Goal: Information Seeking & Learning: Learn about a topic

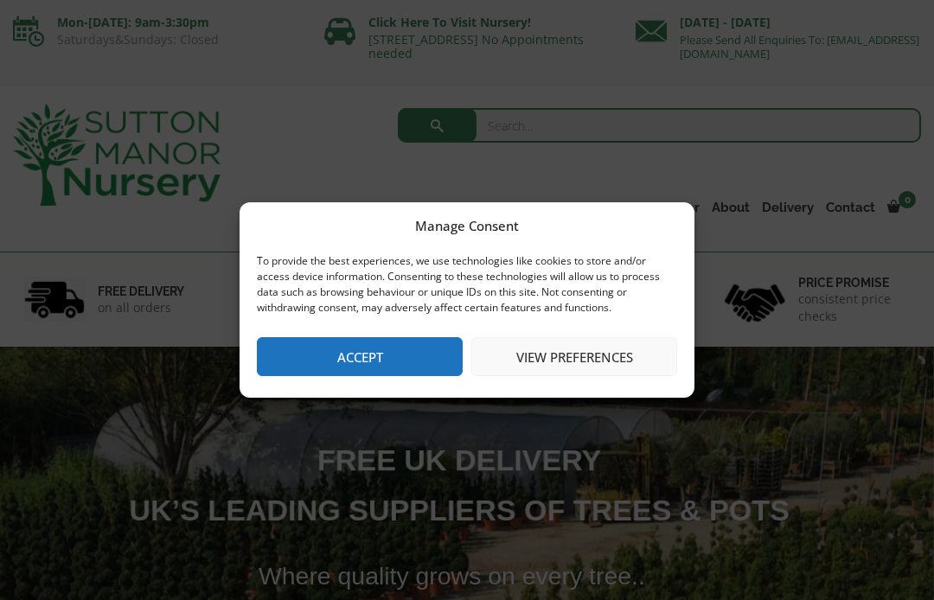
click at [410, 349] on button "Accept" at bounding box center [360, 356] width 206 height 39
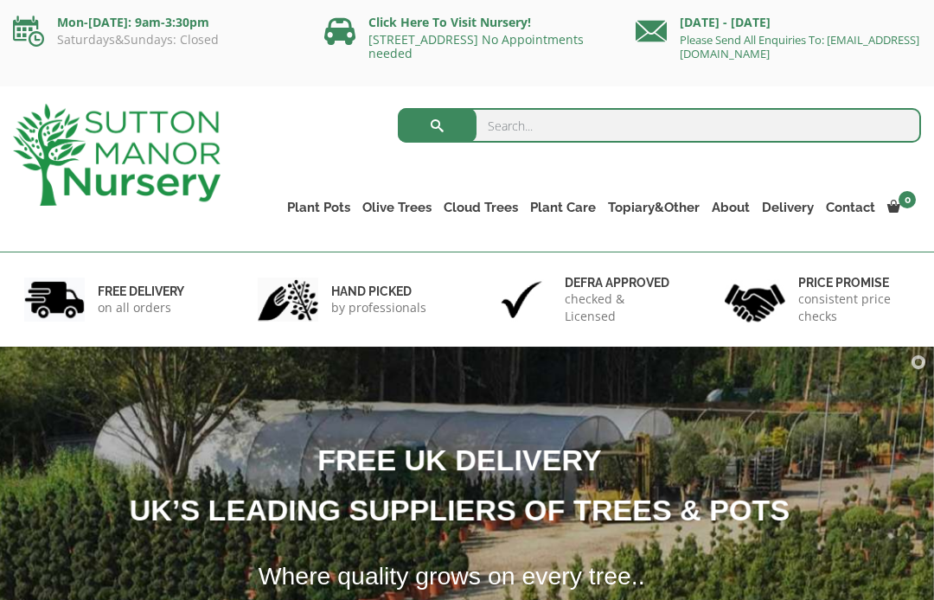
click at [0, 0] on link "Gnarled Olive Trees (Grande Range)" at bounding box center [0, 0] width 0 height 0
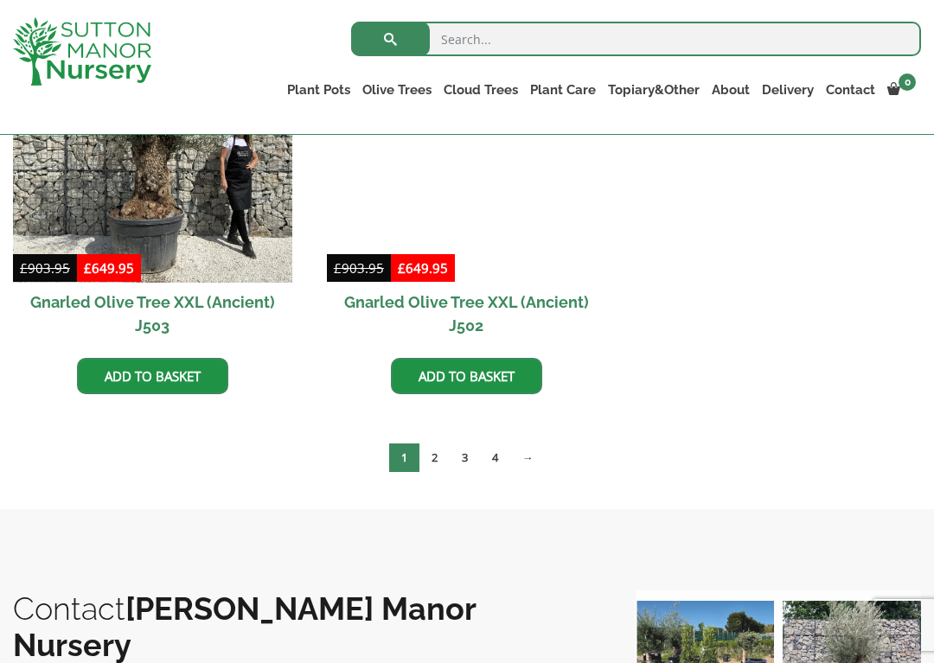
scroll to position [2721, 0]
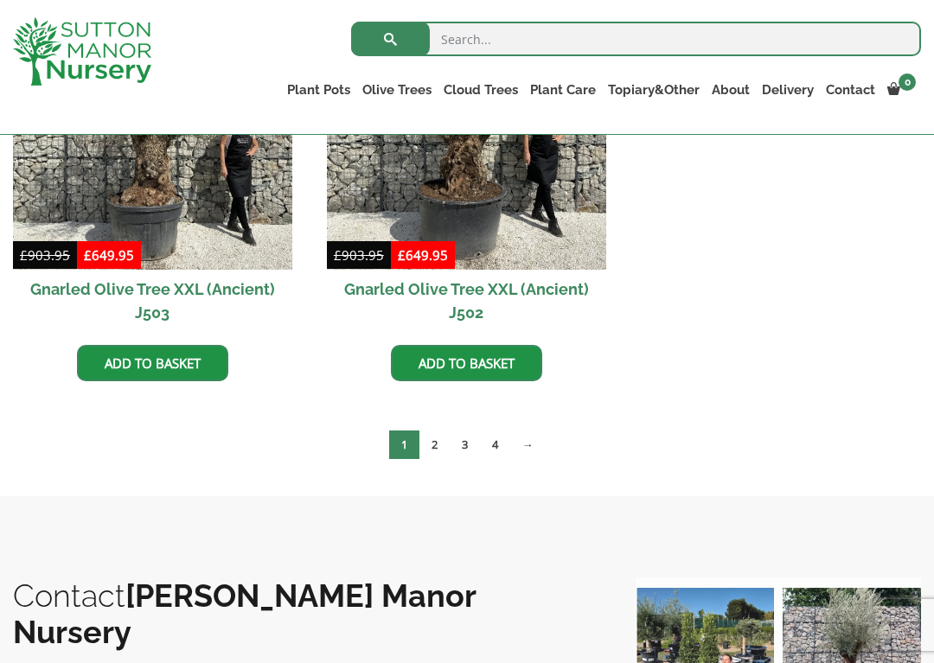
click at [495, 444] on link "4" at bounding box center [495, 445] width 30 height 29
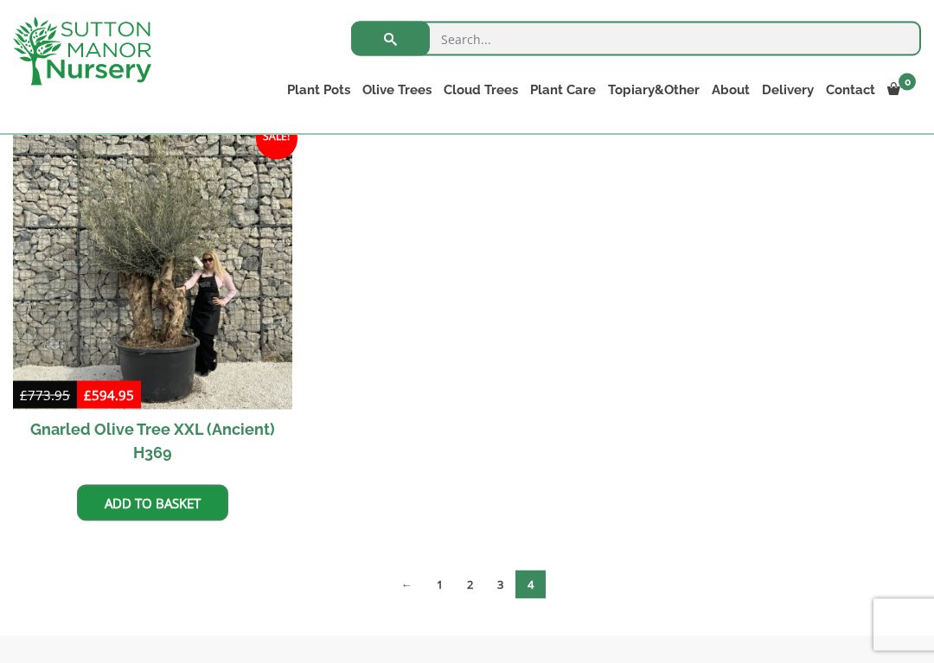
scroll to position [884, 0]
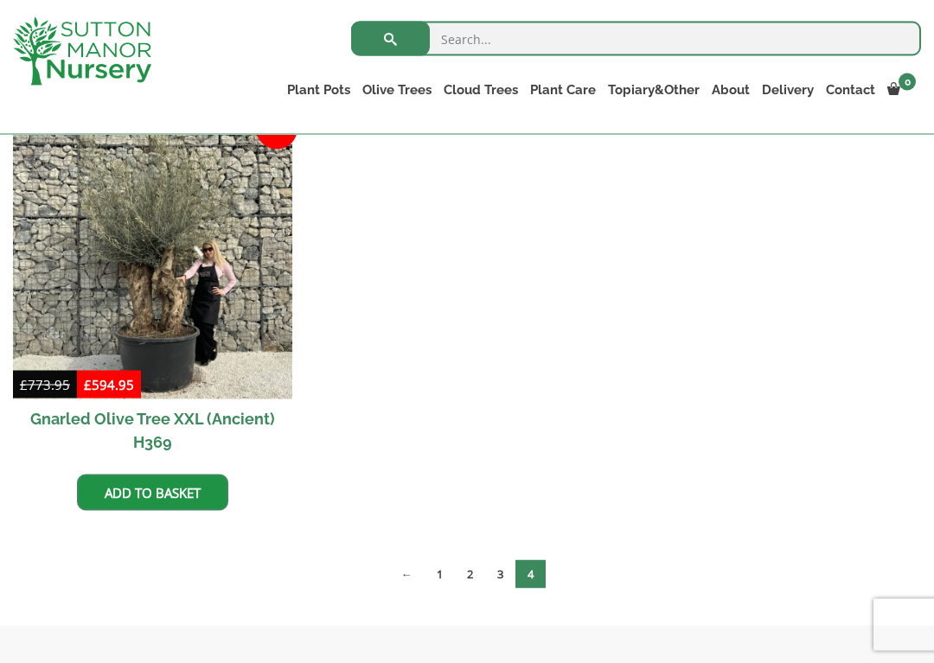
click at [496, 572] on link "3" at bounding box center [500, 574] width 30 height 29
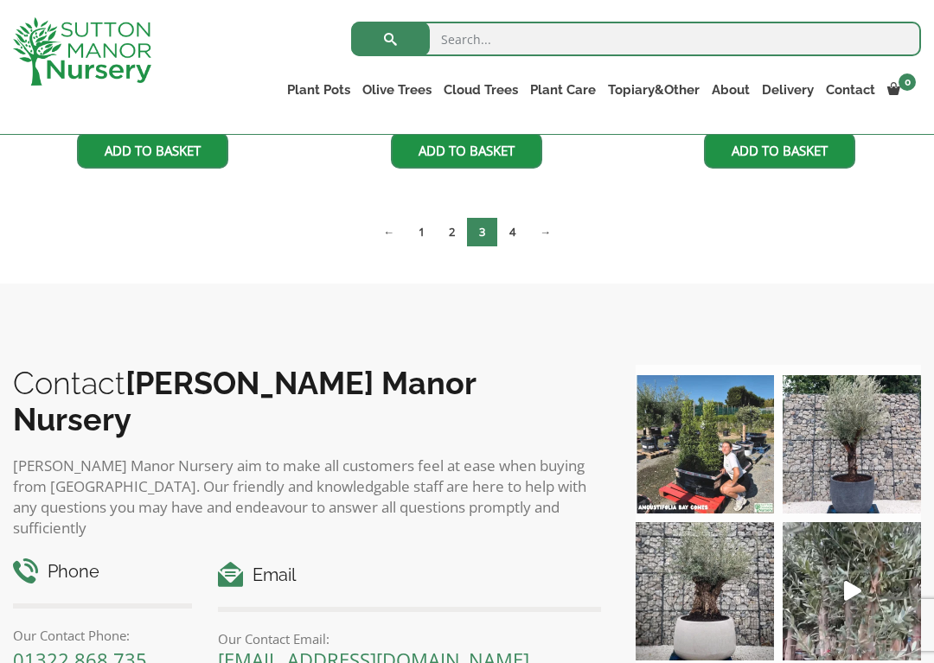
scroll to position [2529, 0]
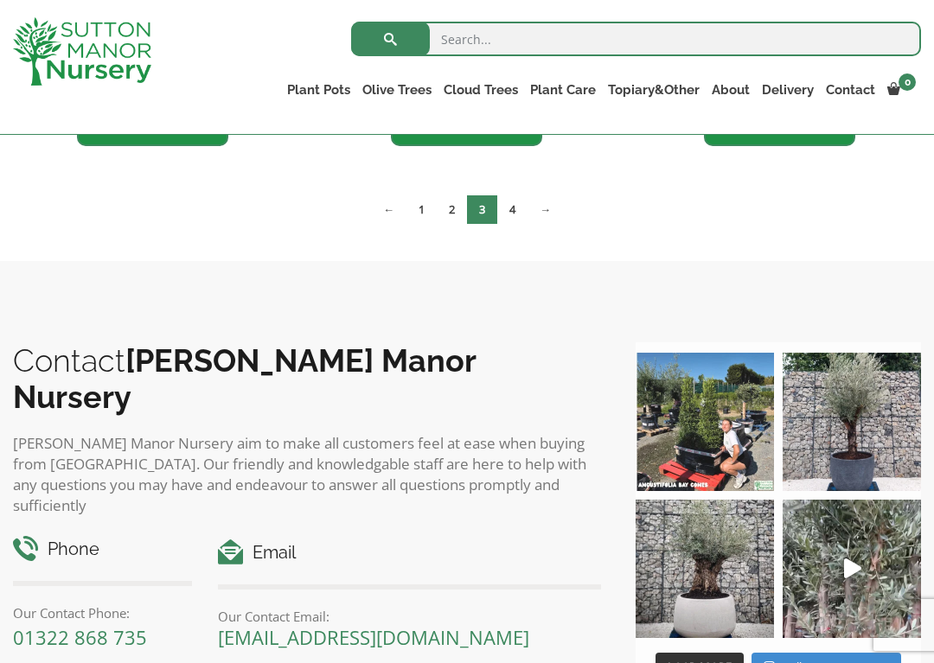
click at [452, 199] on link "2" at bounding box center [452, 209] width 30 height 29
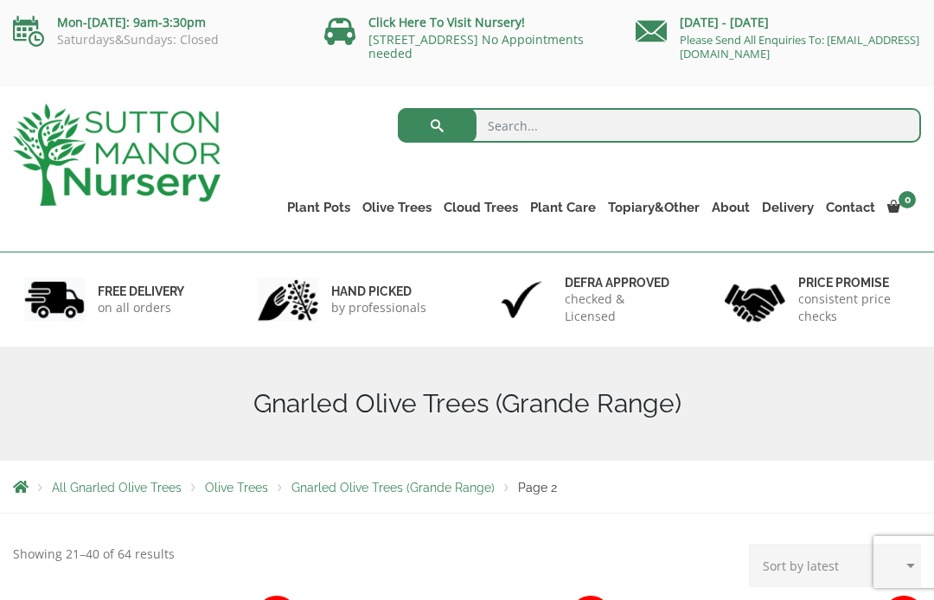
click at [0, 0] on link "Ligustrum Pom Poms" at bounding box center [0, 0] width 0 height 0
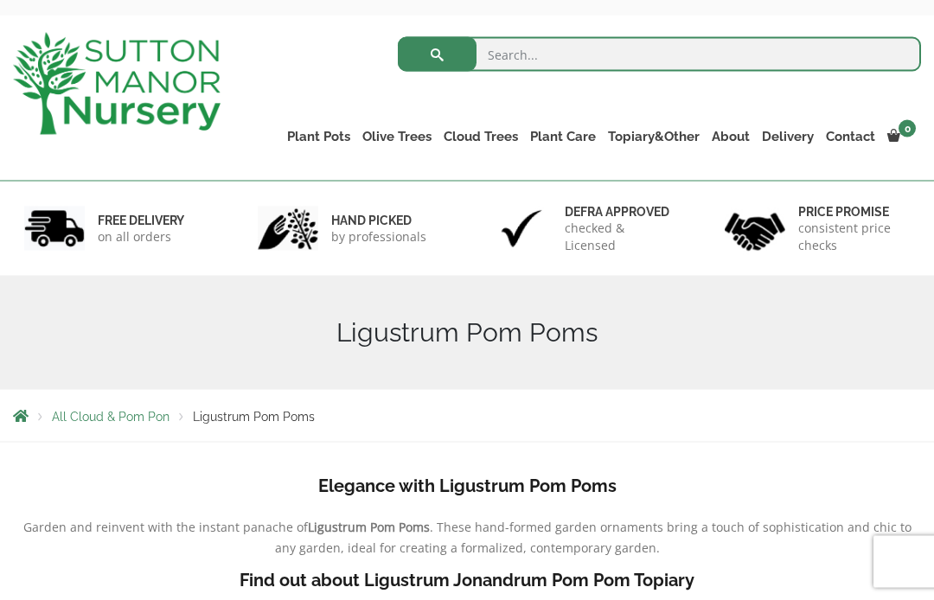
scroll to position [72, 0]
click at [0, 0] on link "Castlewellan" at bounding box center [0, 0] width 0 height 0
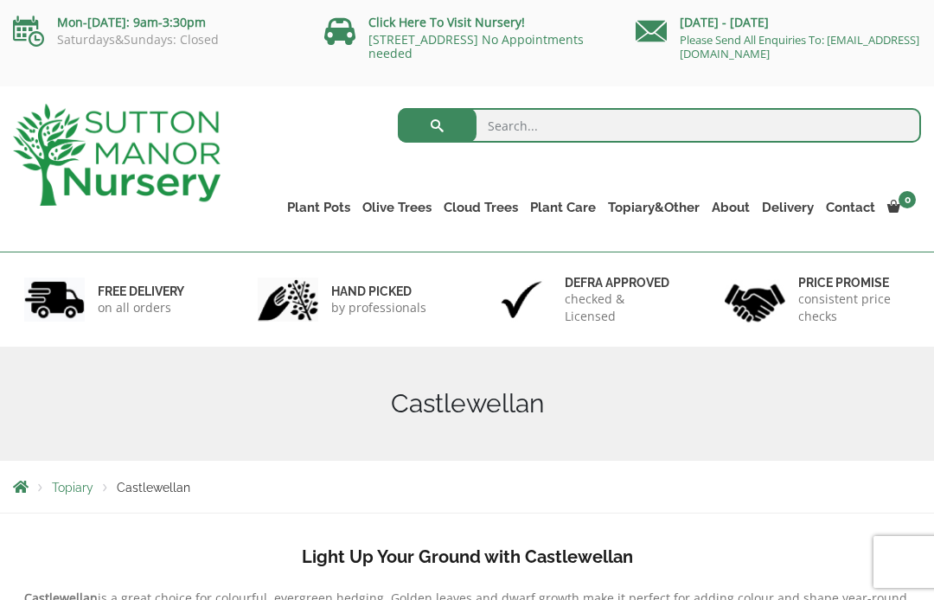
click at [0, 0] on link "Ilex Crenata Cloud Trees" at bounding box center [0, 0] width 0 height 0
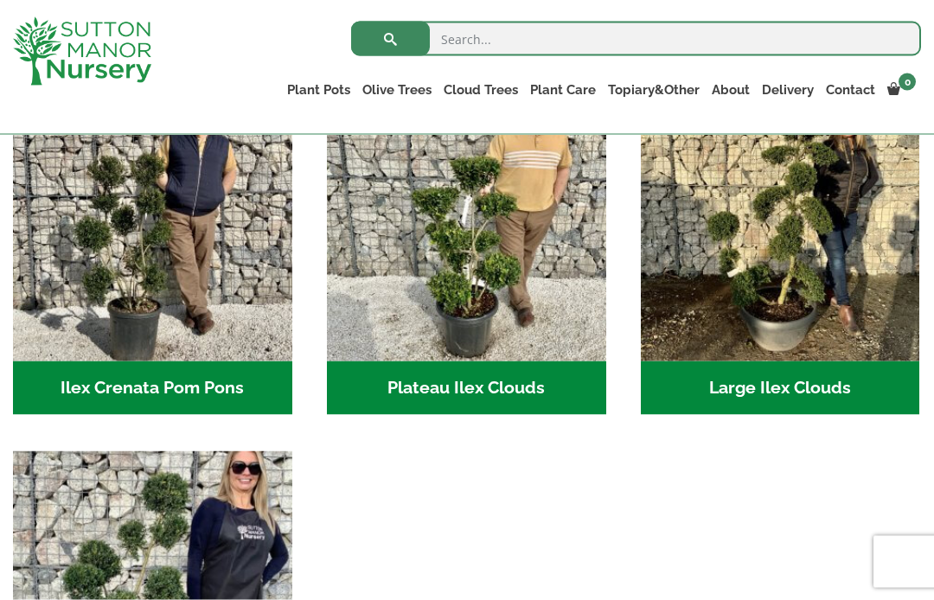
scroll to position [431, 0]
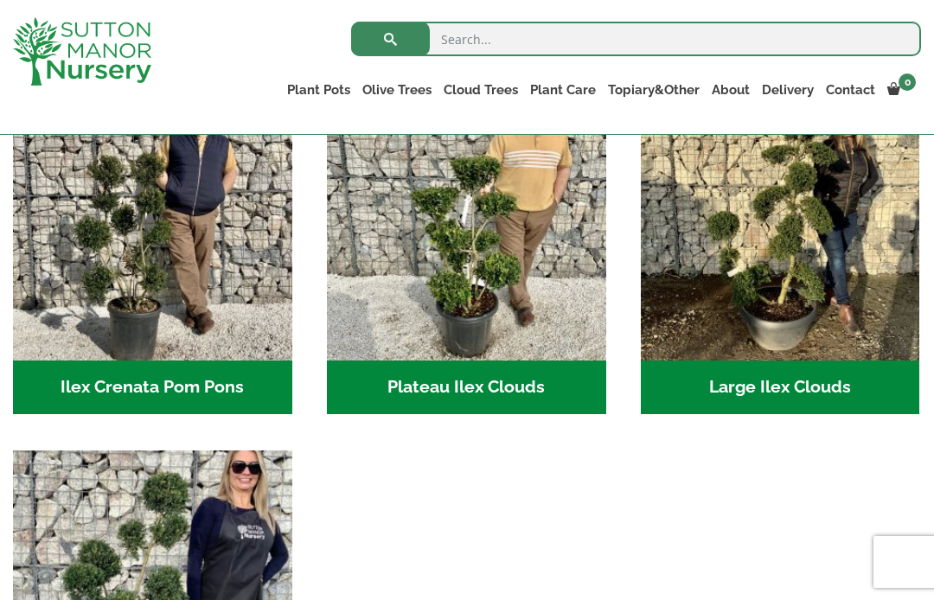
click at [811, 388] on h2 "Large Ilex Clouds (32)" at bounding box center [780, 388] width 279 height 54
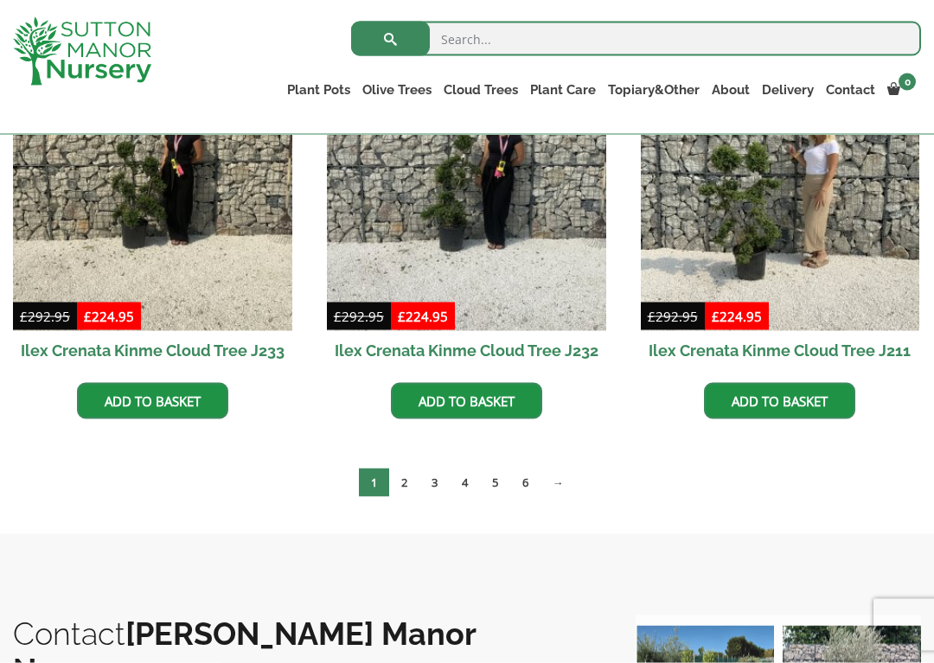
scroll to position [527, 0]
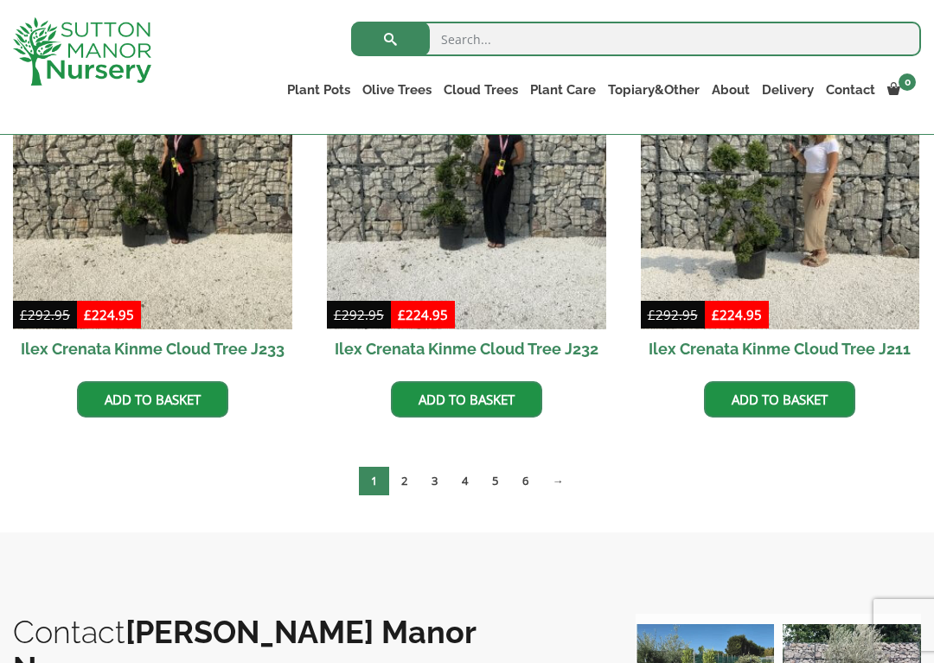
click at [537, 487] on link "6" at bounding box center [525, 481] width 30 height 29
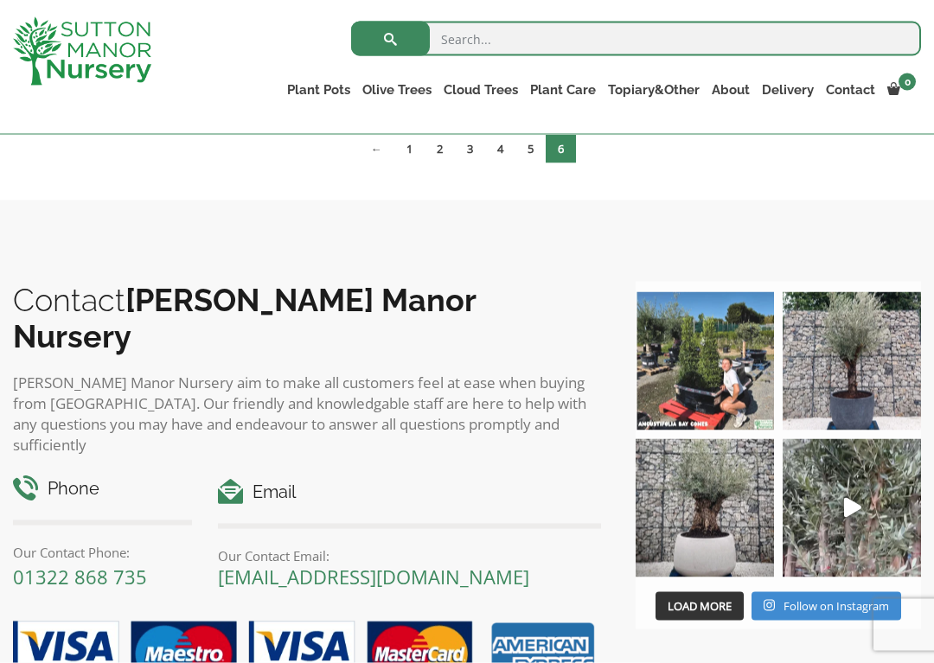
scroll to position [1667, 0]
click at [500, 145] on link "4" at bounding box center [500, 148] width 30 height 29
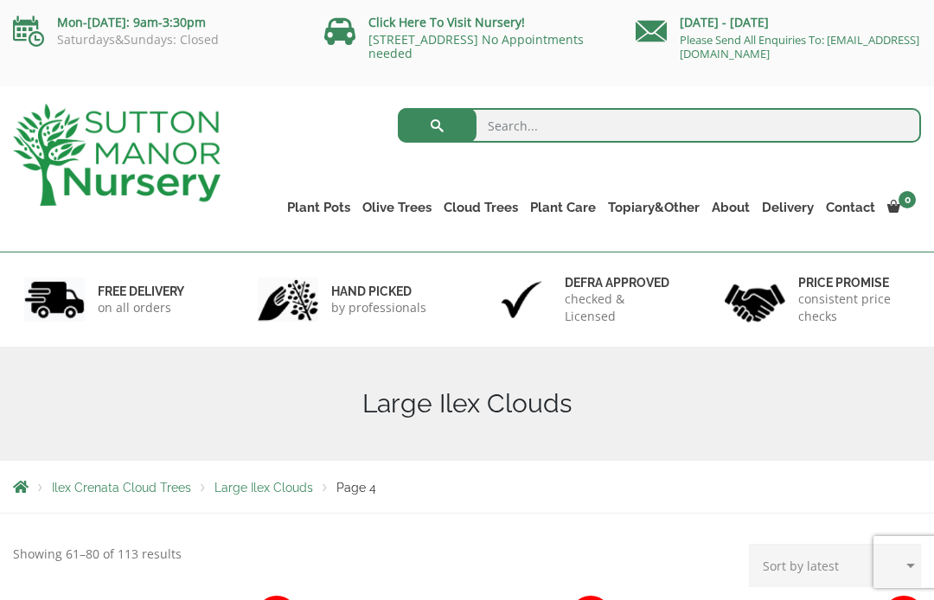
click at [0, 0] on link "Taxus Baccata (Yew)" at bounding box center [0, 0] width 0 height 0
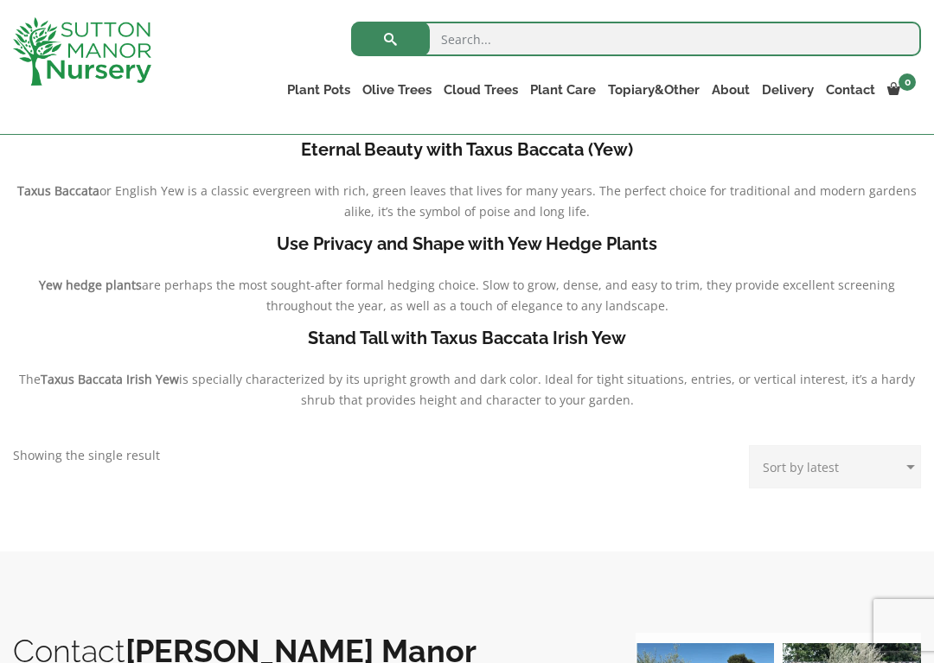
scroll to position [375, 0]
click at [577, 342] on b "Stand Tall with Taxus Baccata Irish Yew" at bounding box center [467, 339] width 318 height 21
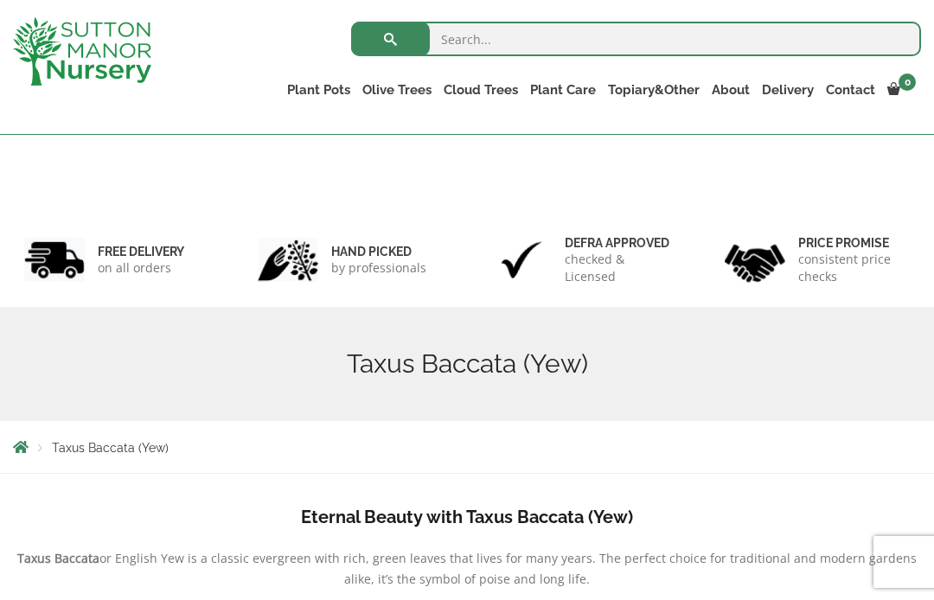
scroll to position [0, 0]
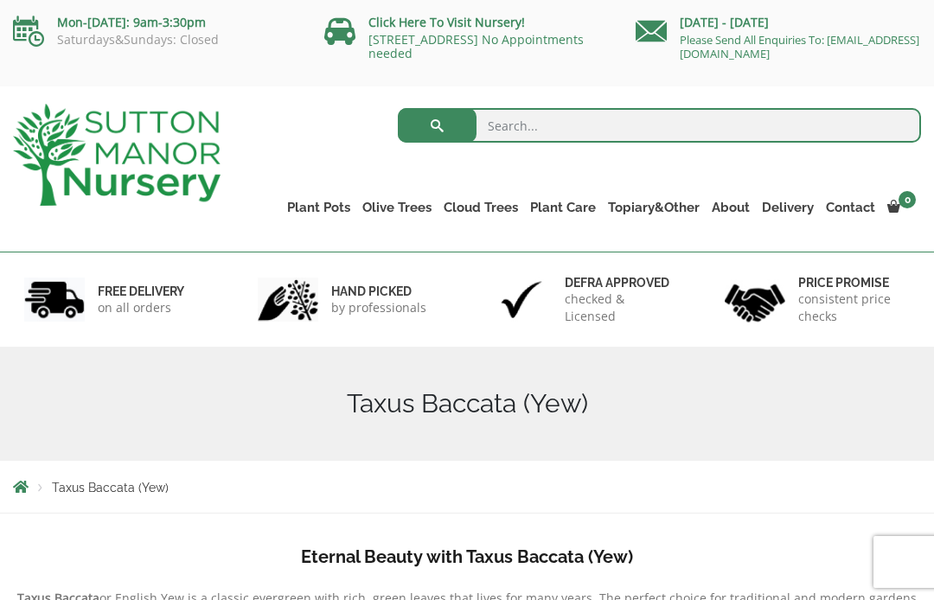
click at [0, 0] on link "Palm Trees" at bounding box center [0, 0] width 0 height 0
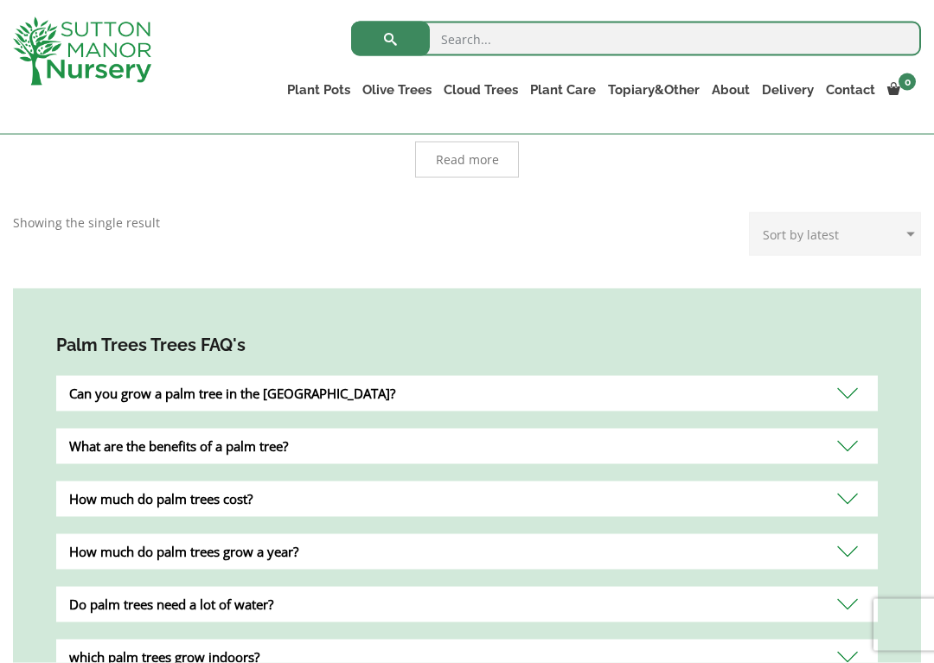
scroll to position [501, 0]
click at [0, 0] on link "Squares And Troughs" at bounding box center [0, 0] width 0 height 0
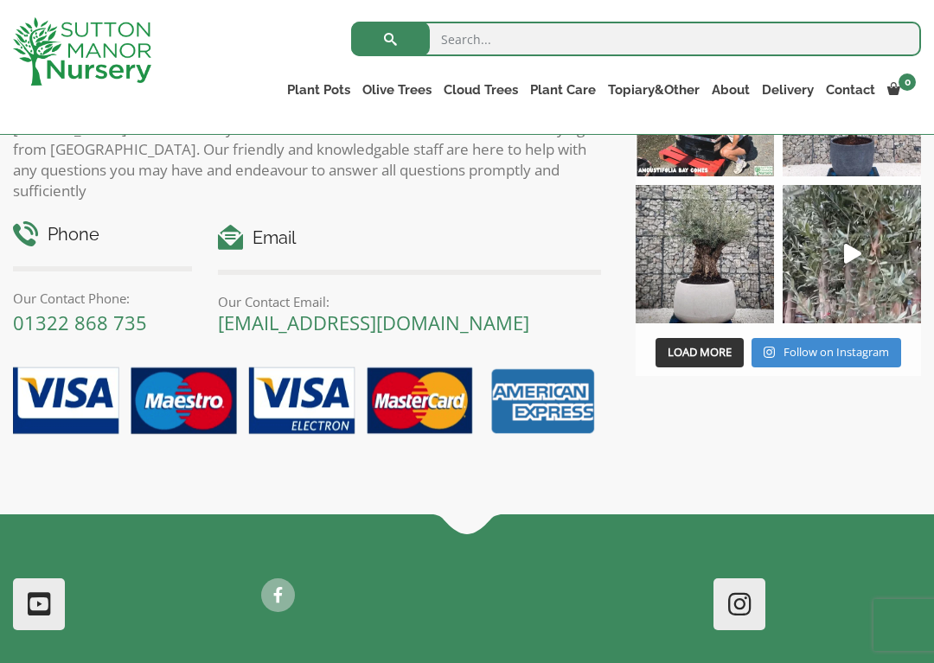
scroll to position [1479, 0]
